Goal: Task Accomplishment & Management: Manage account settings

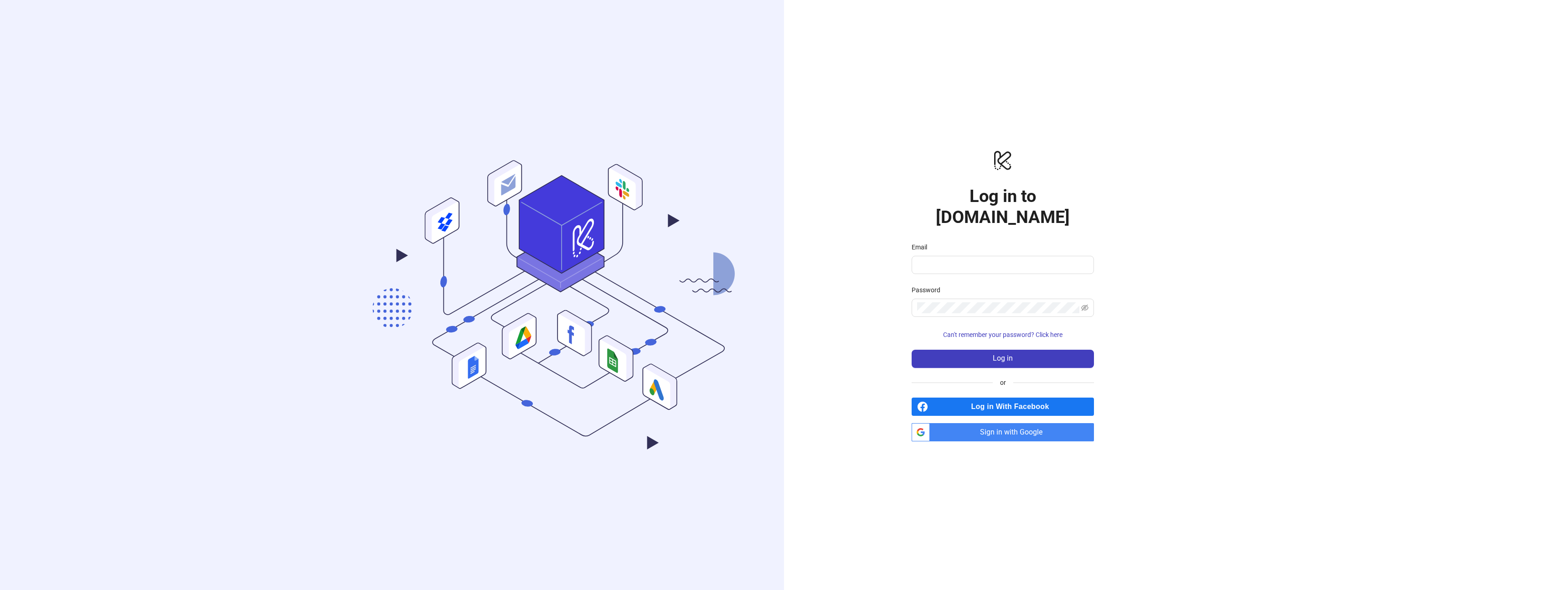
click at [947, 242] on div "Email" at bounding box center [1003, 249] width 183 height 13
click at [947, 256] on span at bounding box center [1003, 265] width 183 height 18
click at [947, 259] on input "Email" at bounding box center [1002, 265] width 170 height 11
click at [970, 423] on span "Sign in with Google" at bounding box center [1014, 432] width 161 height 18
click at [888, 121] on div "logo/logo-mobile Log in to [DOMAIN_NAME] Email Password Can't remember your pas…" at bounding box center [1003, 295] width 438 height 590
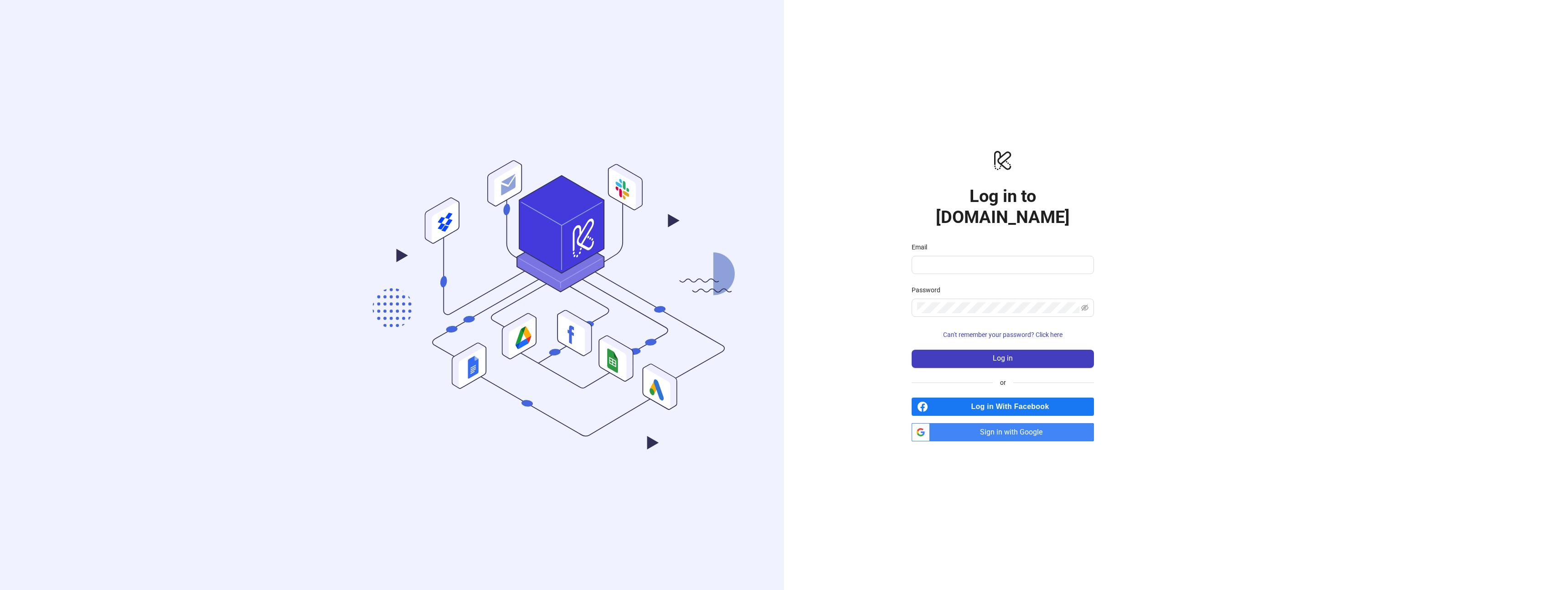
click at [1020, 428] on span "Sign in with Google" at bounding box center [1014, 432] width 161 height 18
